Goal: Communication & Community: Ask a question

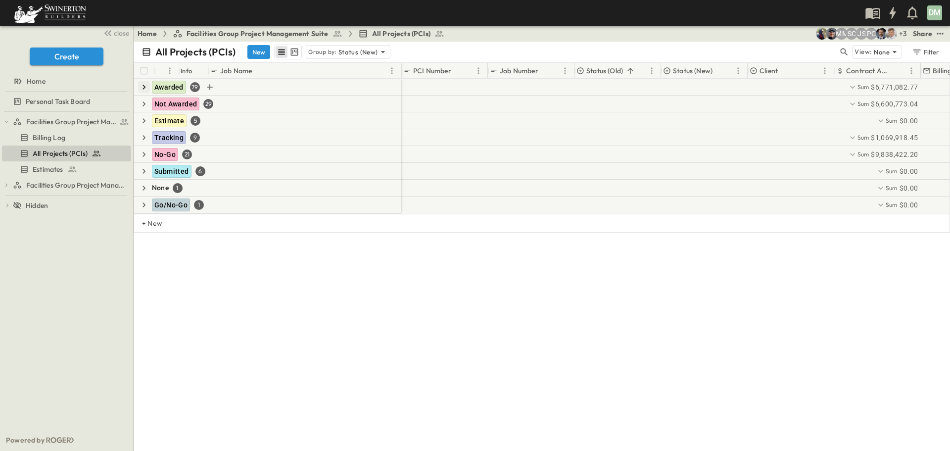
click at [145, 89] on icon "button" at bounding box center [144, 87] width 10 height 10
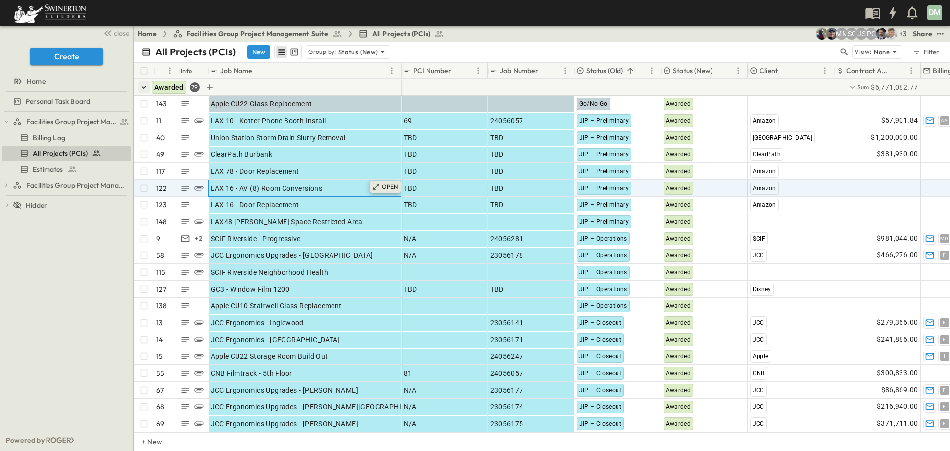
click at [383, 187] on p "OPEN" at bounding box center [390, 187] width 17 height 8
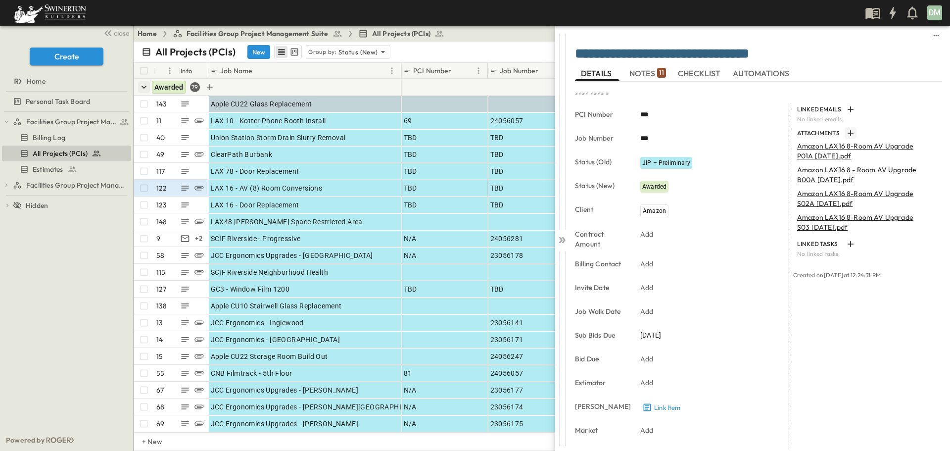
click at [848, 132] on icon "button" at bounding box center [851, 133] width 10 height 10
click at [567, 243] on icon at bounding box center [562, 240] width 10 height 10
